Goal: Information Seeking & Learning: Learn about a topic

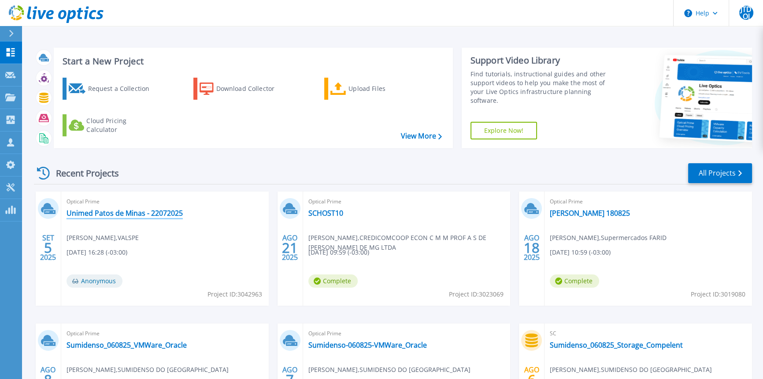
click at [165, 211] on link "Unimed Patos de Minas - 22072025" at bounding box center [125, 212] width 116 height 9
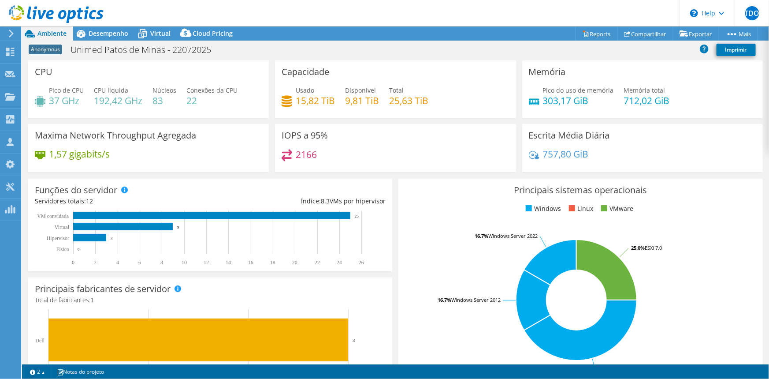
select select "USD"
click at [107, 37] on div "Desempenho" at bounding box center [104, 33] width 62 height 14
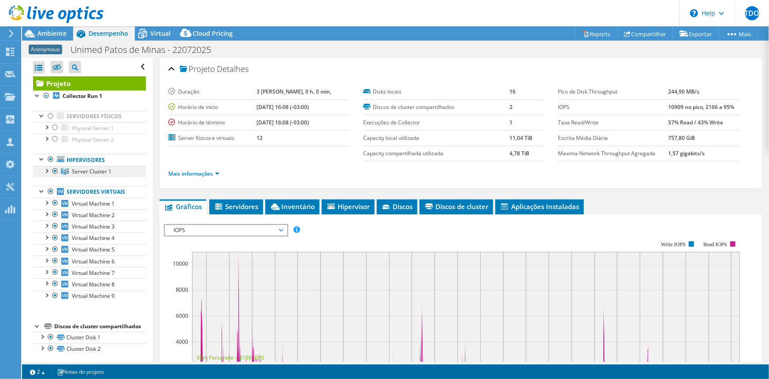
click at [94, 175] on link "Server Cluster 1" at bounding box center [89, 171] width 113 height 11
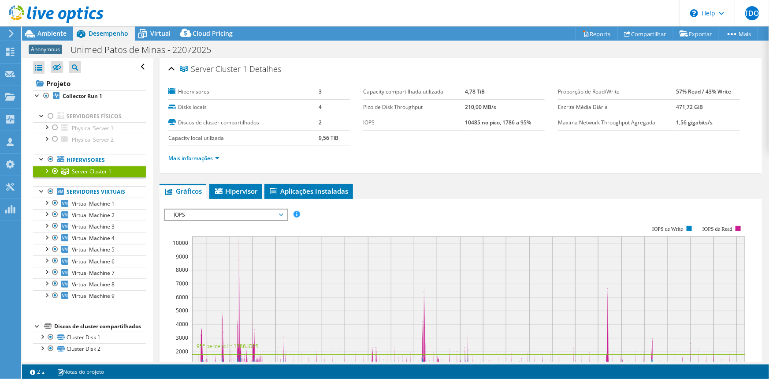
click at [45, 170] on div at bounding box center [46, 170] width 9 height 9
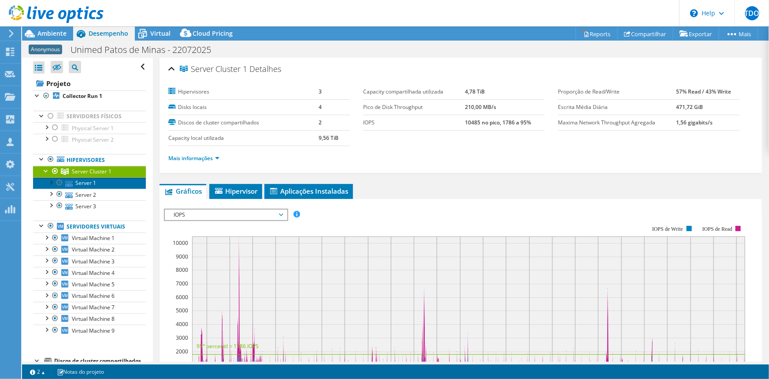
click at [97, 185] on link "Server 1" at bounding box center [89, 182] width 113 height 11
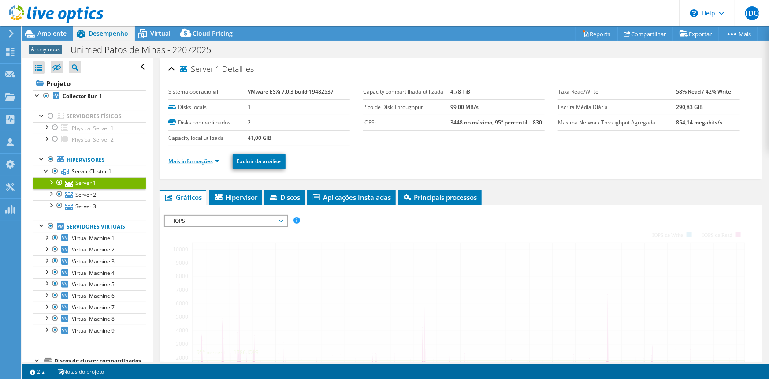
click at [204, 160] on link "Mais informações" at bounding box center [193, 160] width 51 height 7
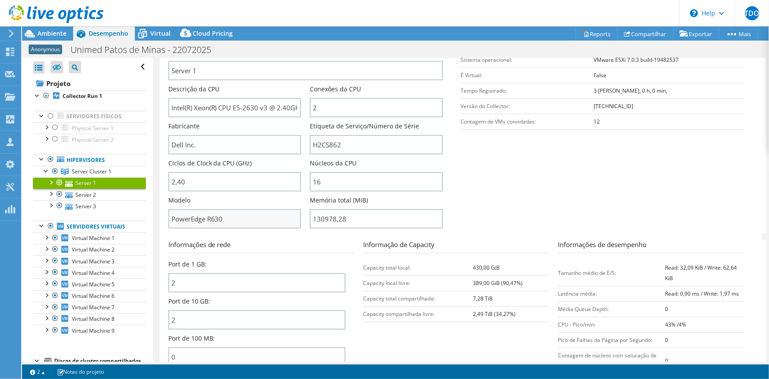
scroll to position [160, 0]
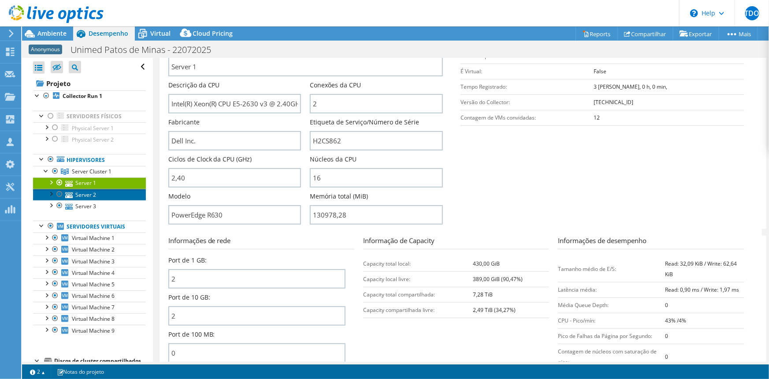
click at [95, 193] on link "Server 2" at bounding box center [89, 194] width 113 height 11
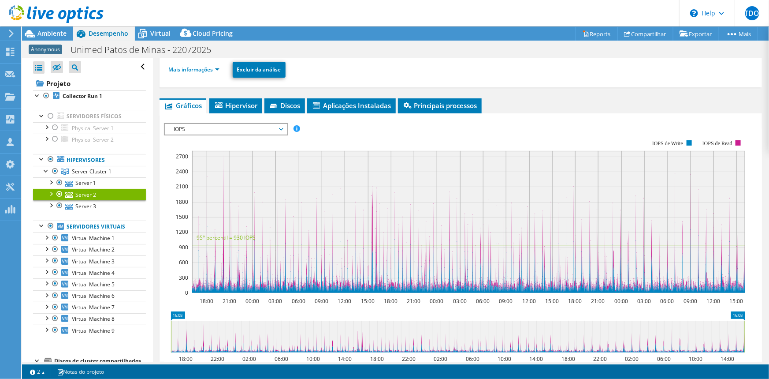
scroll to position [0, 0]
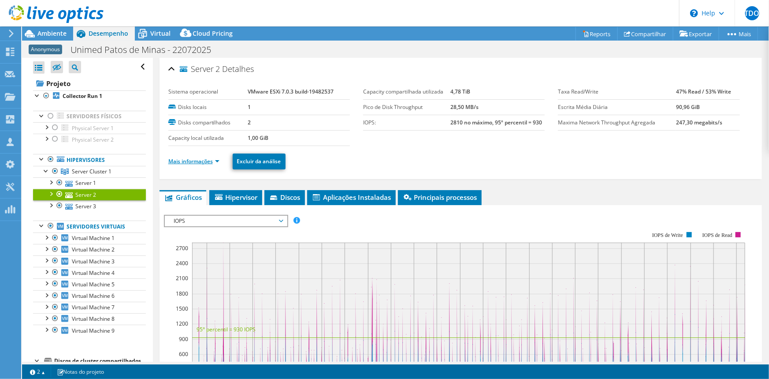
click at [190, 157] on link "Mais informações" at bounding box center [193, 160] width 51 height 7
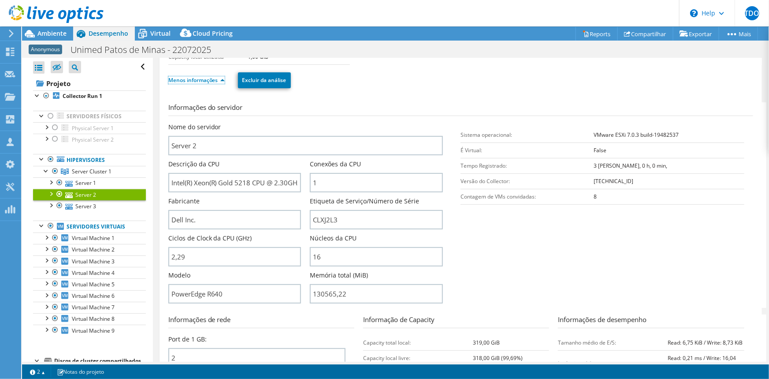
scroll to position [80, 0]
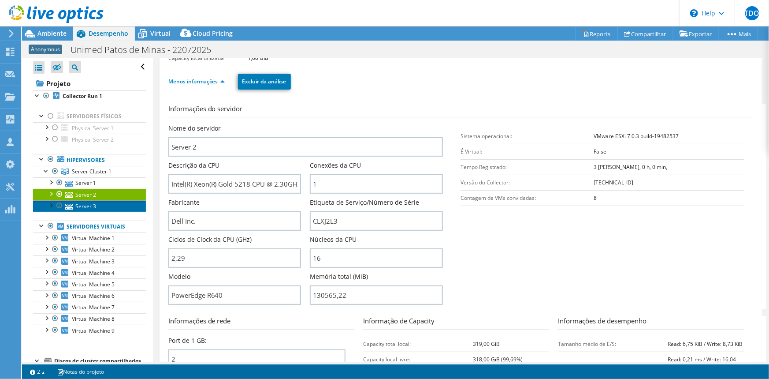
click at [93, 205] on link "Server 3" at bounding box center [89, 205] width 113 height 11
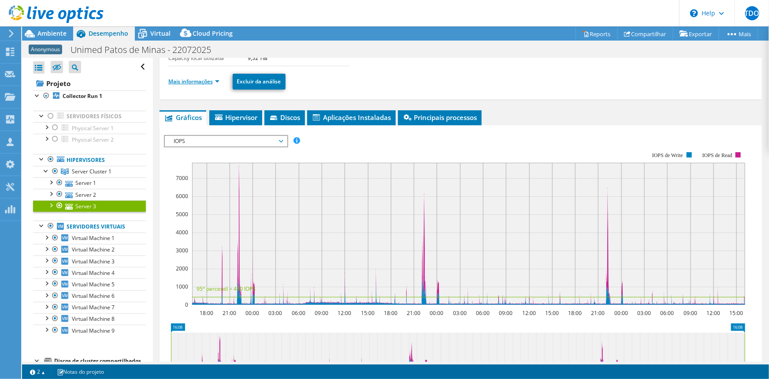
click at [186, 80] on link "Mais informações" at bounding box center [193, 81] width 51 height 7
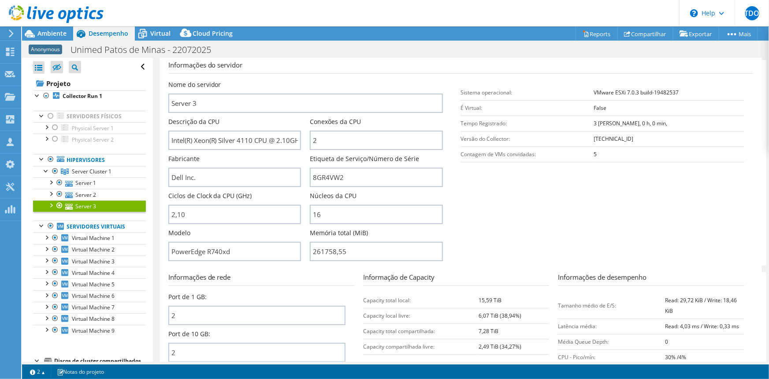
scroll to position [240, 0]
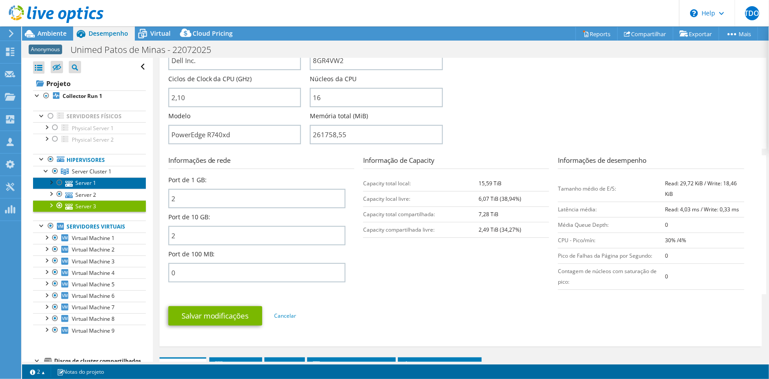
click at [100, 183] on link "Server 1" at bounding box center [89, 182] width 113 height 11
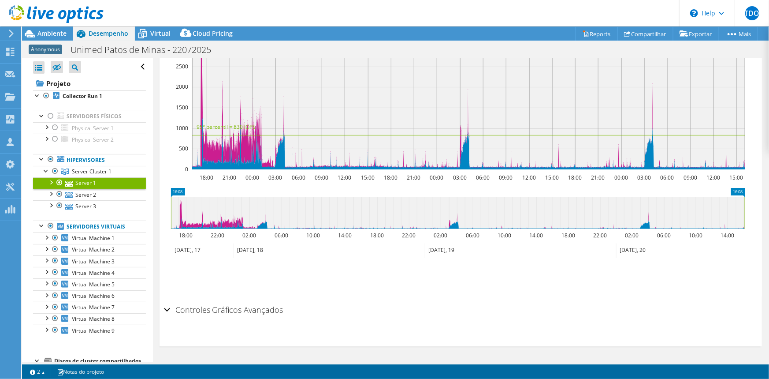
scroll to position [207, 0]
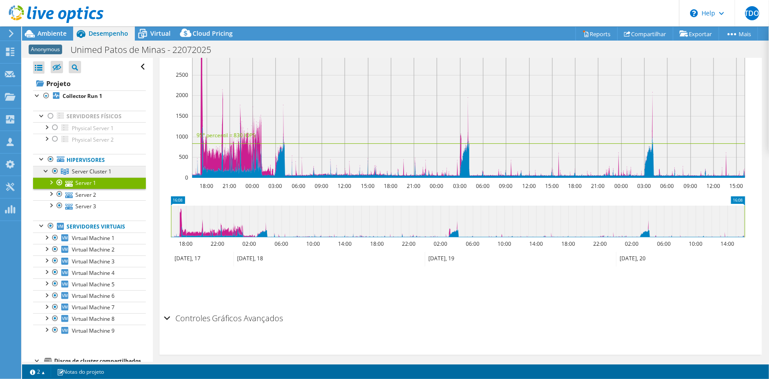
drag, startPoint x: 93, startPoint y: 164, endPoint x: 91, endPoint y: 169, distance: 6.1
click at [93, 164] on link "Hipervisores" at bounding box center [89, 159] width 113 height 11
click at [91, 169] on span "Server Cluster 1" at bounding box center [92, 170] width 40 height 7
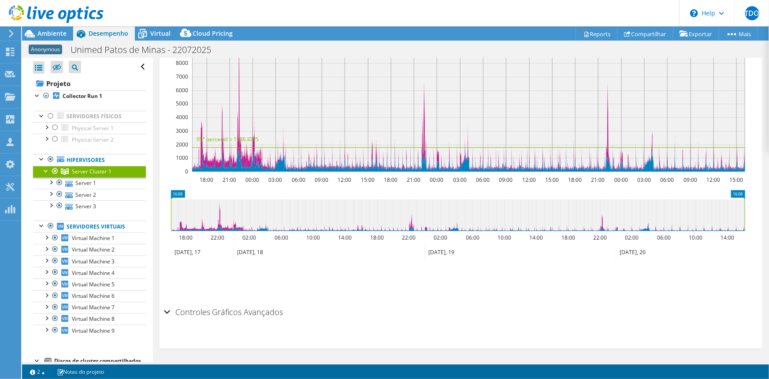
scroll to position [200, 0]
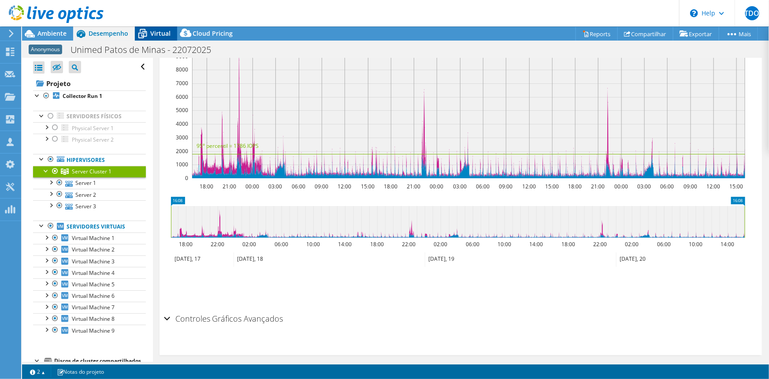
click at [159, 34] on span "Virtual" at bounding box center [160, 33] width 20 height 8
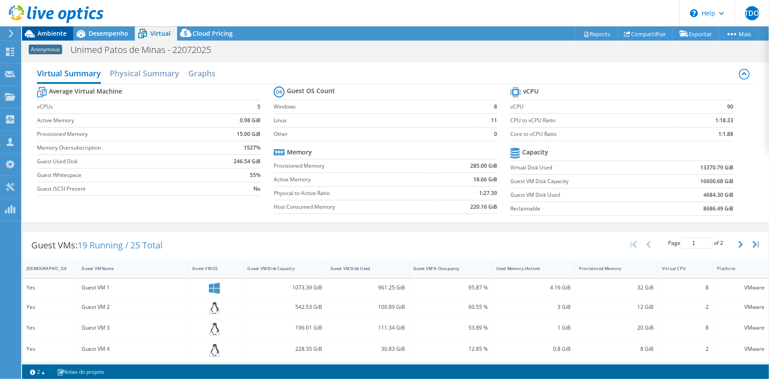
click at [43, 32] on span "Ambiente" at bounding box center [51, 33] width 29 height 8
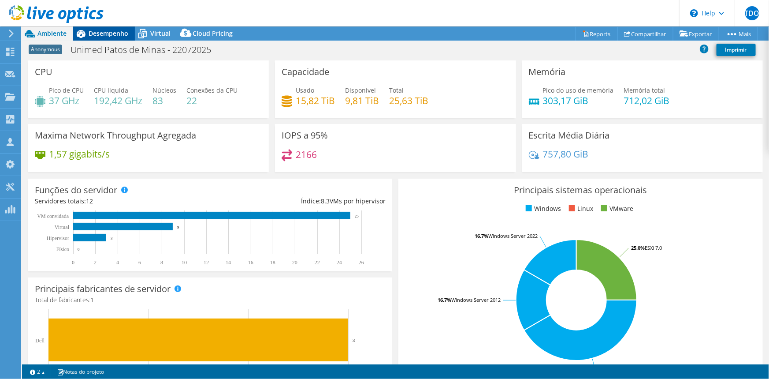
click at [121, 30] on span "Desempenho" at bounding box center [109, 33] width 40 height 8
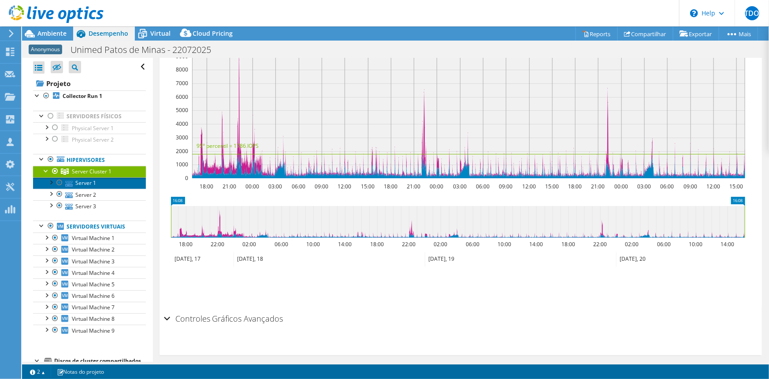
click at [82, 184] on link "Server 1" at bounding box center [89, 182] width 113 height 11
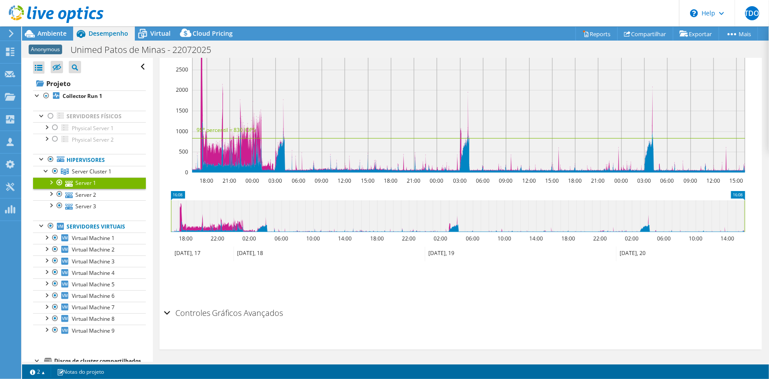
scroll to position [213, 0]
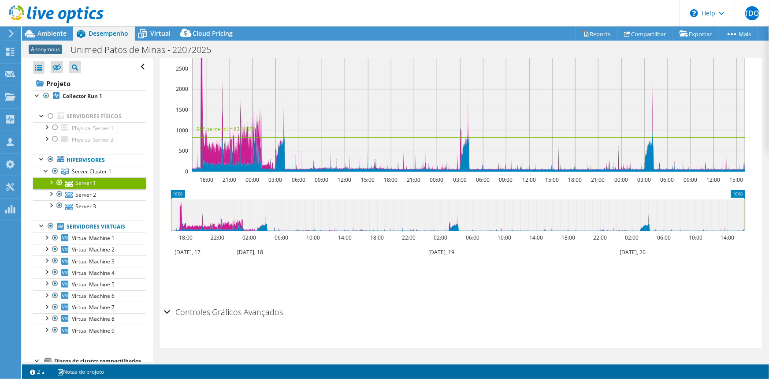
click at [169, 311] on div "Controles Gráficos Avançados" at bounding box center [461, 312] width 594 height 19
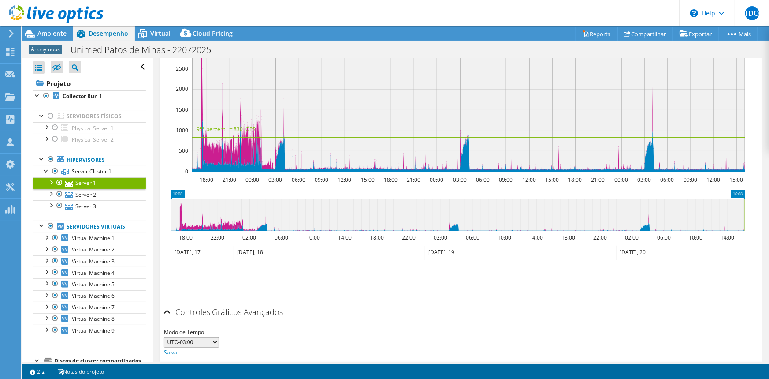
click at [168, 309] on div "Controles Gráficos Avançados" at bounding box center [461, 312] width 594 height 19
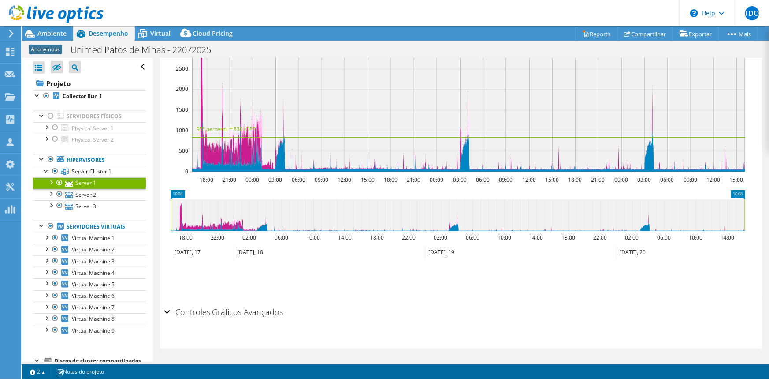
scroll to position [0, 0]
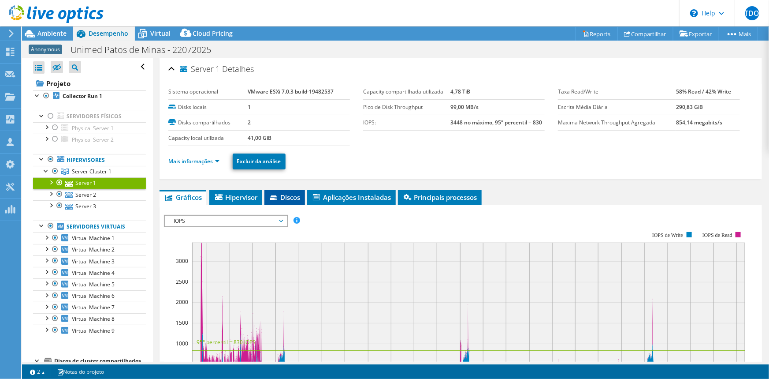
click at [277, 193] on span "Discos" at bounding box center [285, 197] width 32 height 9
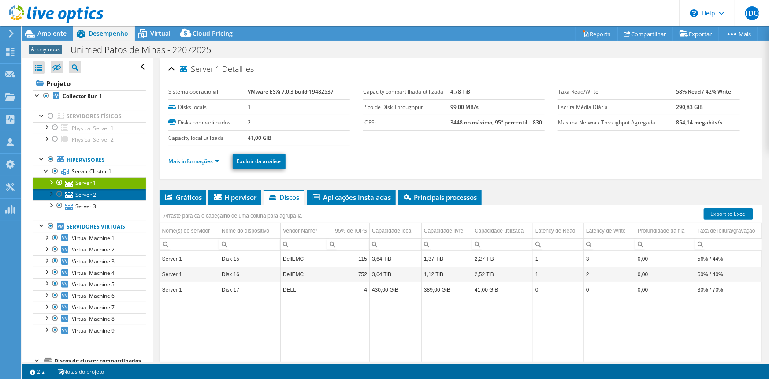
click at [115, 196] on link "Server 2" at bounding box center [89, 194] width 113 height 11
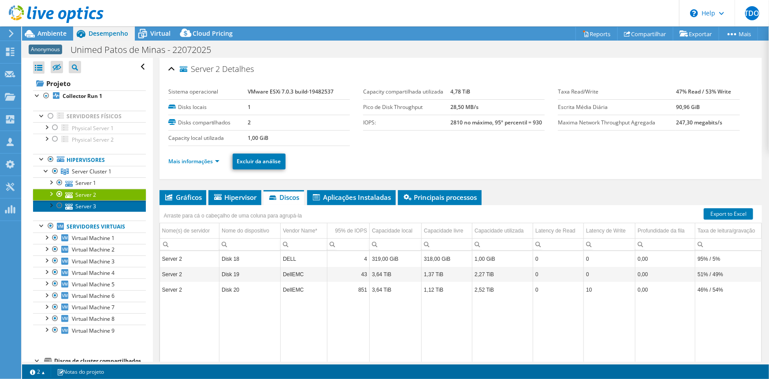
click at [102, 204] on link "Server 3" at bounding box center [89, 205] width 113 height 11
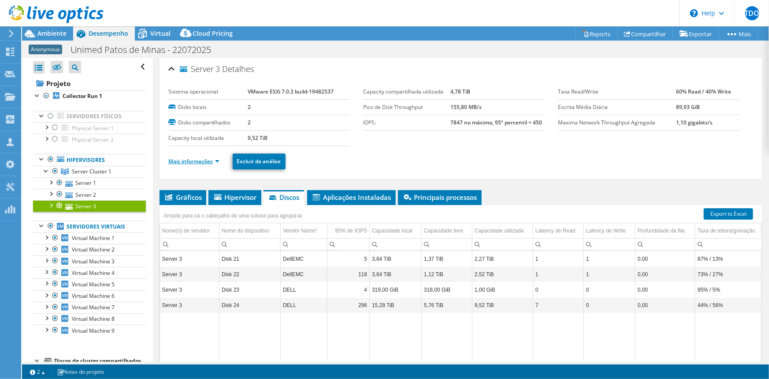
click at [192, 162] on link "Mais informações" at bounding box center [193, 160] width 51 height 7
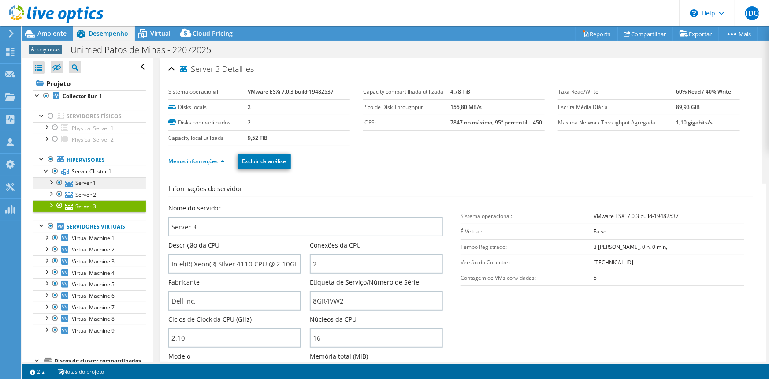
drag, startPoint x: 86, startPoint y: 169, endPoint x: 102, endPoint y: 180, distance: 19.9
click at [86, 172] on span "Server Cluster 1" at bounding box center [92, 170] width 40 height 7
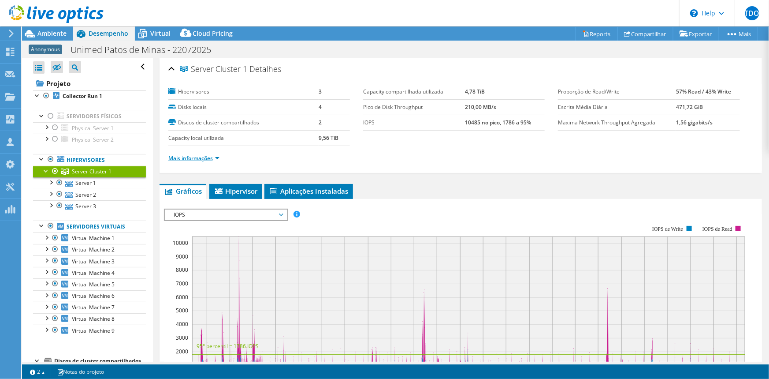
click at [202, 155] on link "Mais informações" at bounding box center [193, 157] width 51 height 7
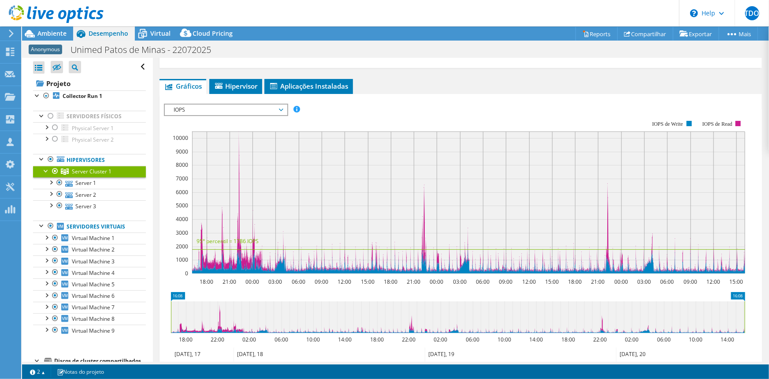
scroll to position [320, 0]
click at [229, 110] on span "IOPS" at bounding box center [225, 109] width 113 height 11
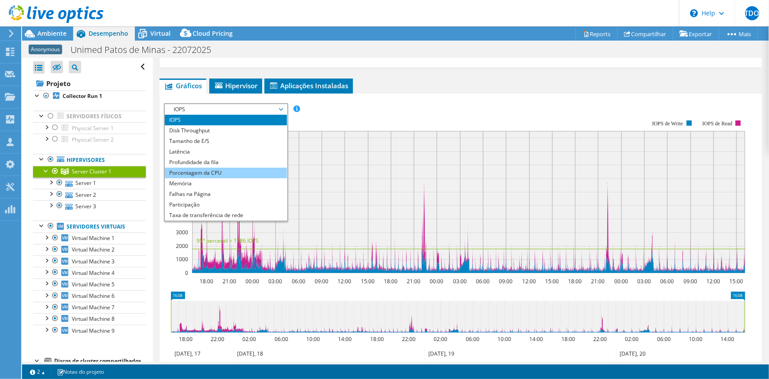
click at [222, 167] on li "Porcentagem da CPU" at bounding box center [226, 172] width 122 height 11
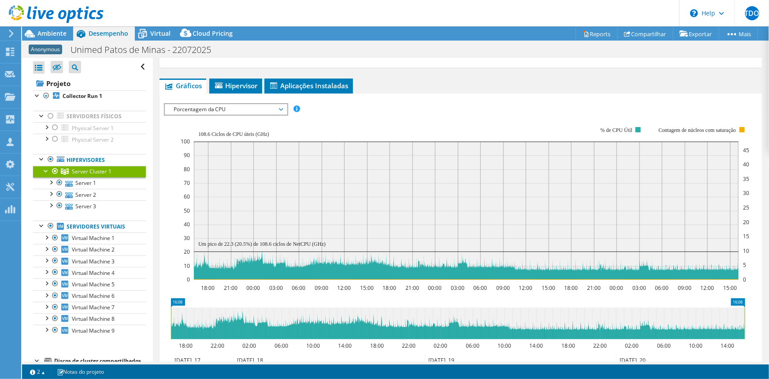
click at [238, 108] on span "Porcentagem da CPU" at bounding box center [225, 109] width 113 height 11
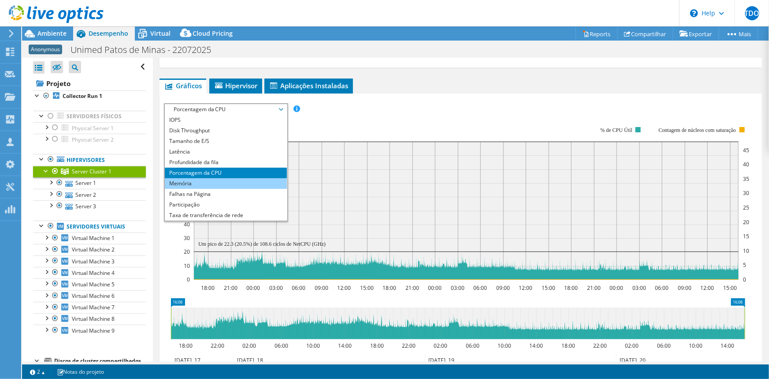
click at [219, 182] on li "Memória" at bounding box center [226, 183] width 122 height 11
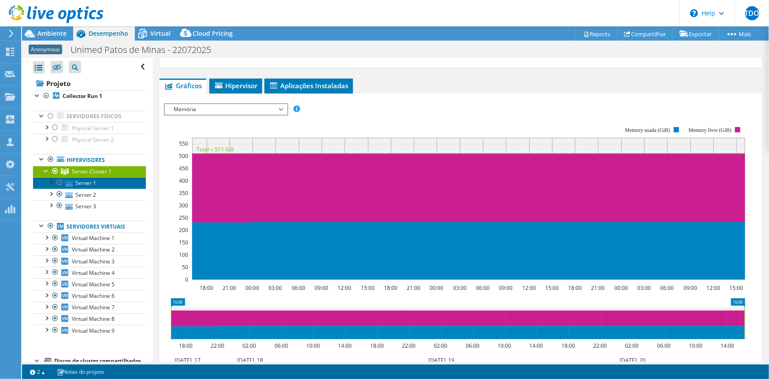
click at [105, 186] on link "Server 1" at bounding box center [89, 182] width 113 height 11
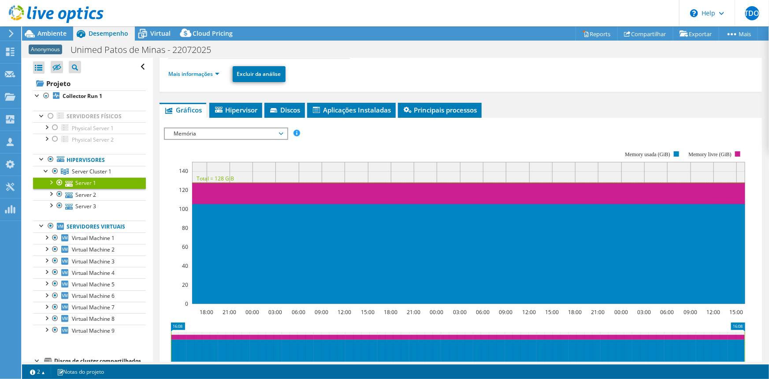
scroll to position [0, 0]
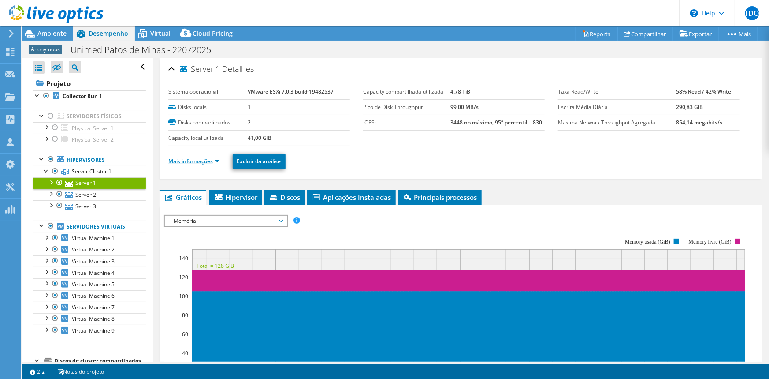
click at [205, 163] on link "Mais informações" at bounding box center [193, 160] width 51 height 7
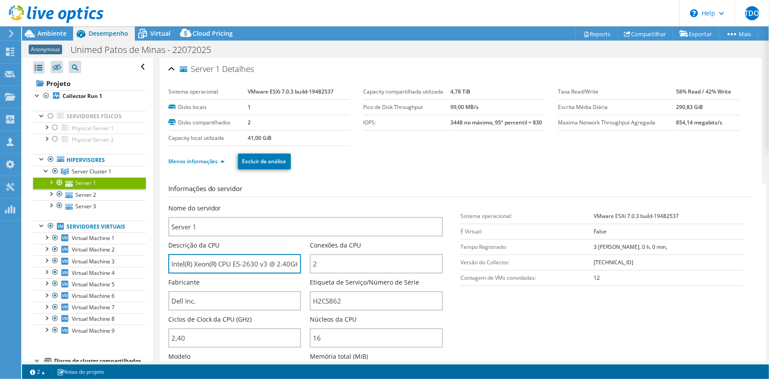
scroll to position [0, 34]
drag, startPoint x: 171, startPoint y: 264, endPoint x: 302, endPoint y: 256, distance: 131.6
click at [302, 256] on div "Descrição da CPU Intel(R) Xeon(R) CPU E5-2630 v3 @ 2.40GHz 240 GHz" at bounding box center [239, 257] width 142 height 33
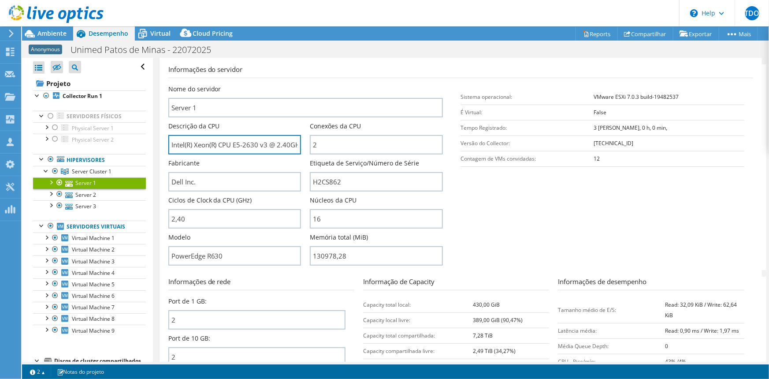
scroll to position [120, 0]
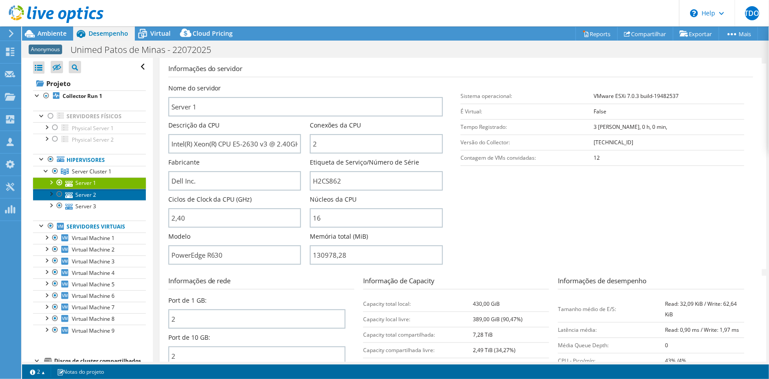
click at [97, 194] on link "Server 2" at bounding box center [89, 194] width 113 height 11
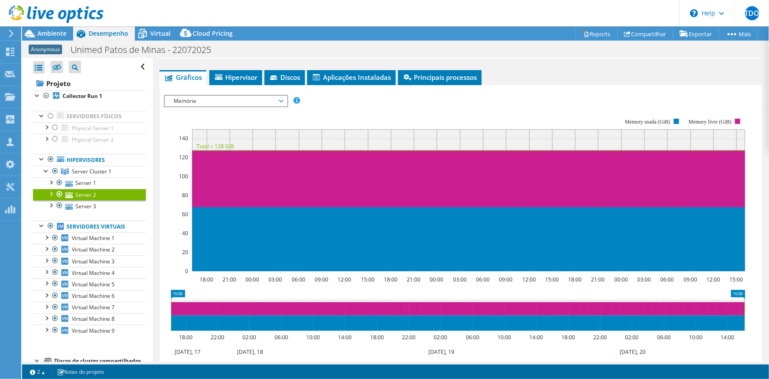
scroll to position [40, 0]
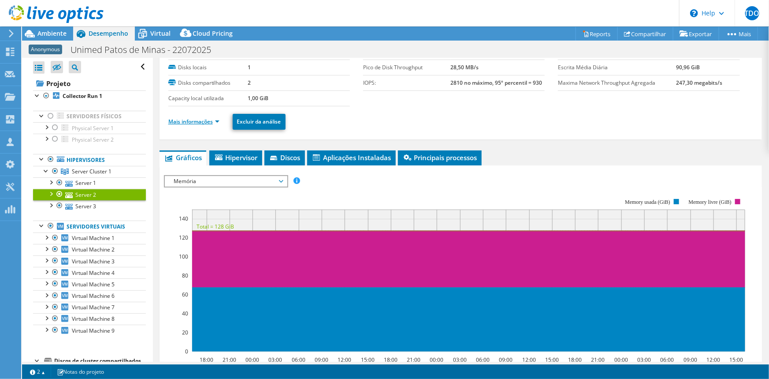
click at [205, 120] on link "Mais informações" at bounding box center [193, 121] width 51 height 7
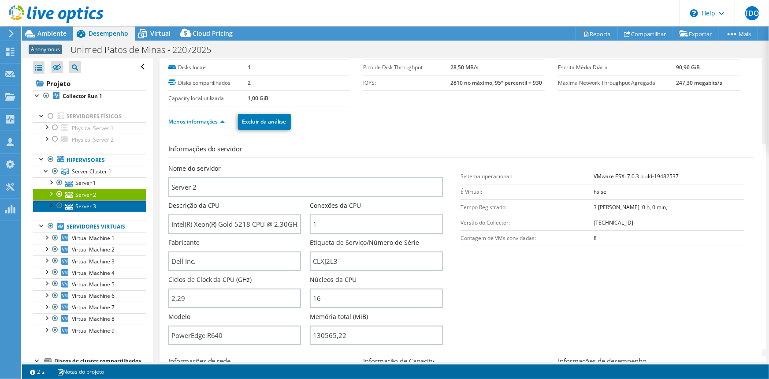
click at [92, 205] on link "Server 3" at bounding box center [89, 205] width 113 height 11
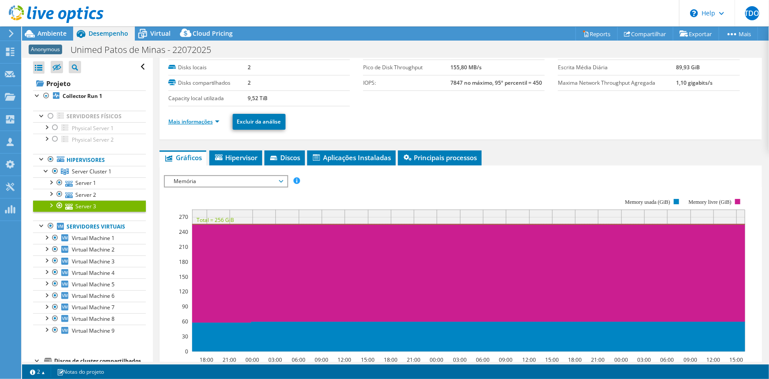
click at [206, 119] on link "Mais informações" at bounding box center [193, 121] width 51 height 7
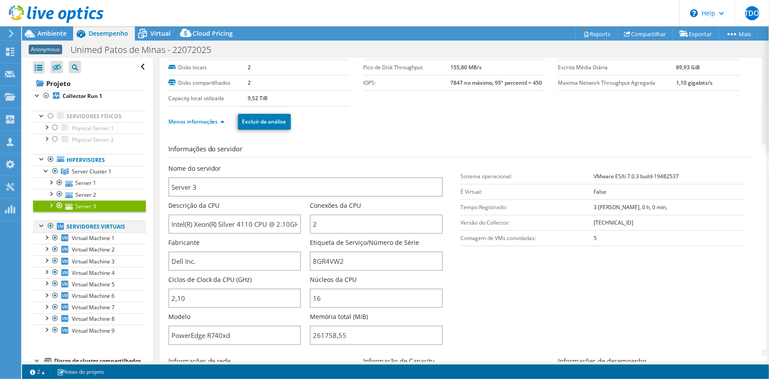
click at [49, 223] on div at bounding box center [50, 225] width 9 height 11
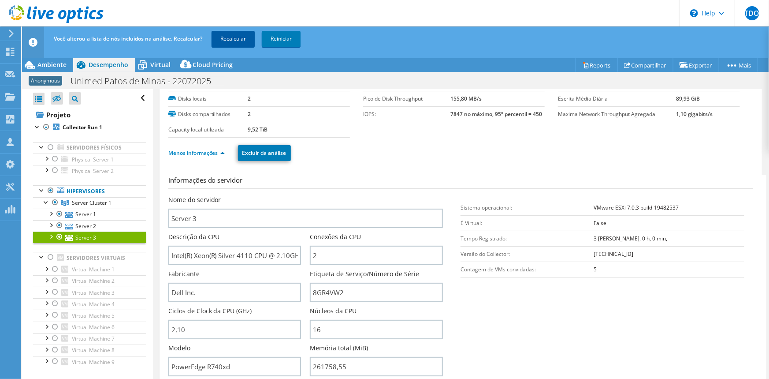
click at [246, 37] on link "Recalcular" at bounding box center [233, 39] width 43 height 16
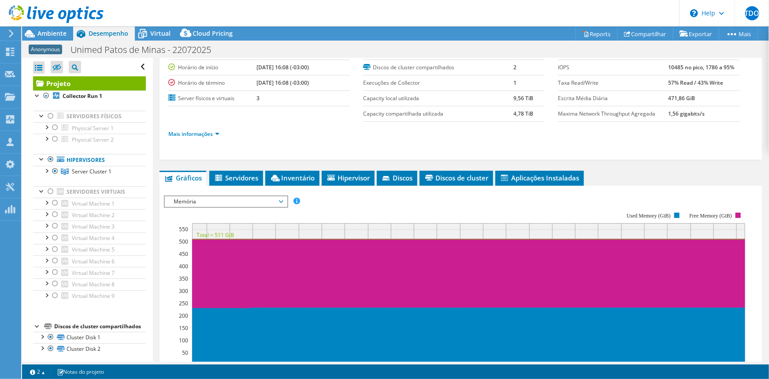
click at [60, 26] on div at bounding box center [52, 15] width 104 height 30
click at [58, 32] on span "Ambiente" at bounding box center [51, 33] width 29 height 8
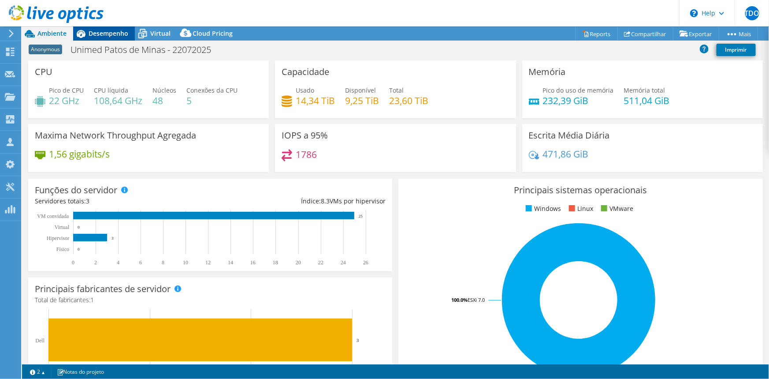
click at [103, 35] on span "Desempenho" at bounding box center [109, 33] width 40 height 8
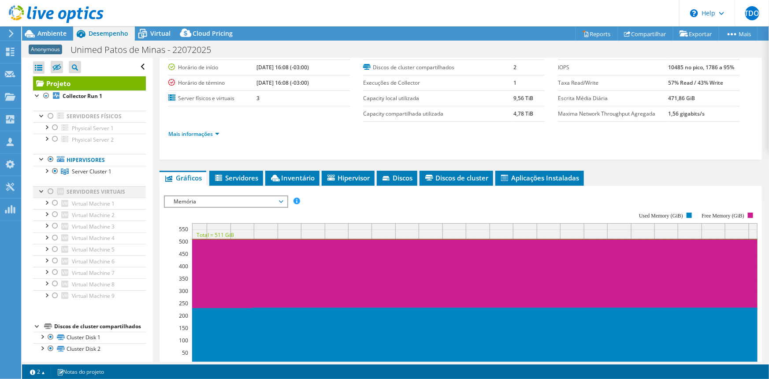
click at [52, 191] on div at bounding box center [50, 191] width 9 height 11
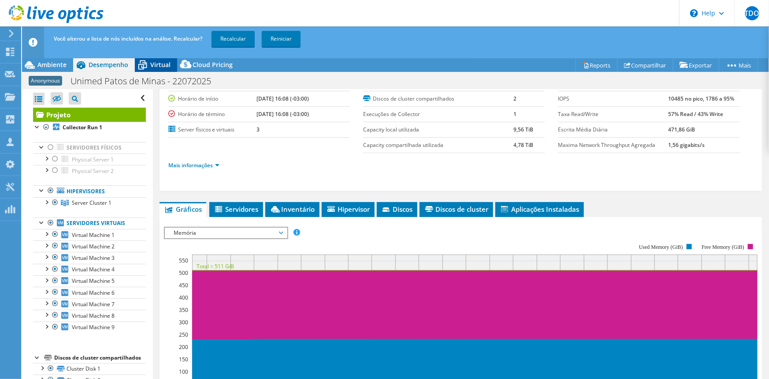
click at [153, 60] on div "Virtual" at bounding box center [156, 65] width 42 height 14
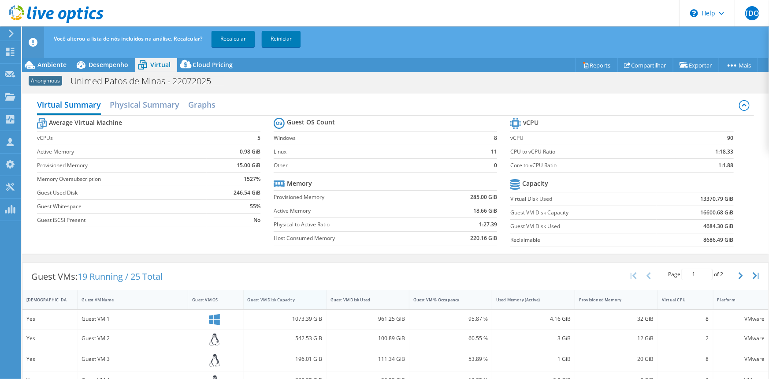
click at [293, 301] on div "Guest VM Disk Capacity" at bounding box center [280, 300] width 64 height 6
click at [292, 300] on div "Guest VM Disk Capacity" at bounding box center [280, 300] width 64 height 6
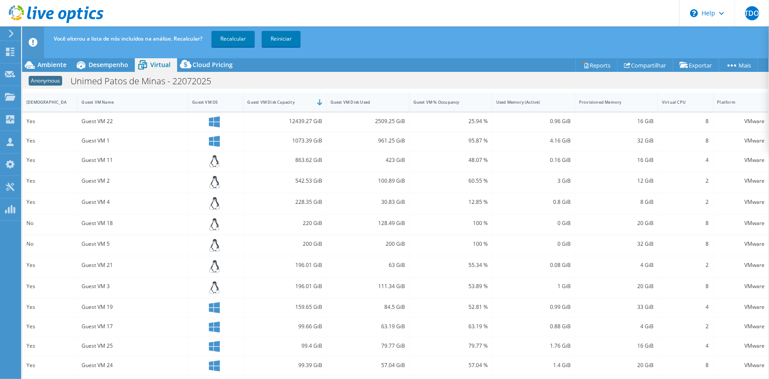
scroll to position [200, 0]
drag, startPoint x: 84, startPoint y: 116, endPoint x: 145, endPoint y: 116, distance: 61.7
click at [145, 116] on div "Guest VM 22" at bounding box center [133, 119] width 102 height 10
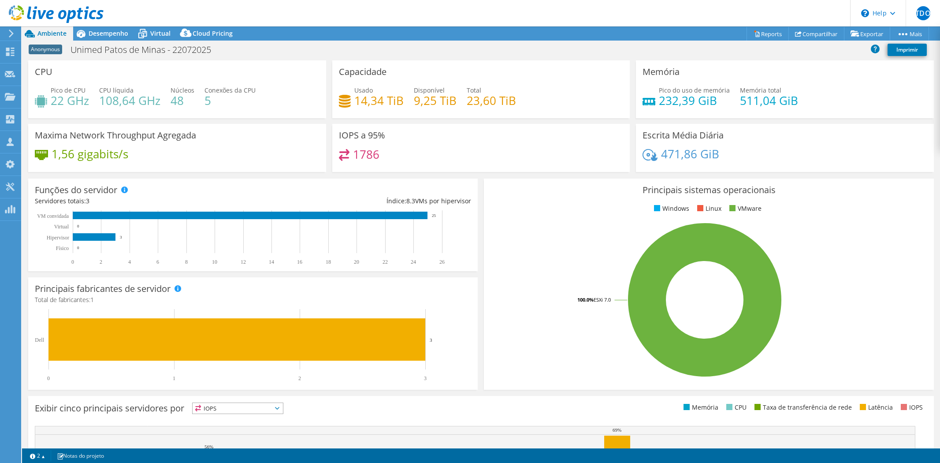
select select "USD"
